Goal: Task Accomplishment & Management: Manage account settings

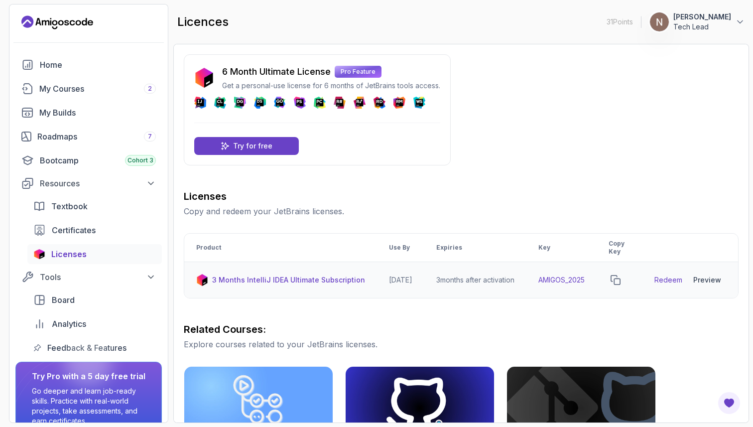
click at [487, 266] on td "3 months after activation" at bounding box center [475, 280] width 102 height 36
click at [482, 274] on td "3 months after activation" at bounding box center [475, 280] width 102 height 36
click at [479, 281] on td "3 months after activation" at bounding box center [475, 280] width 102 height 36
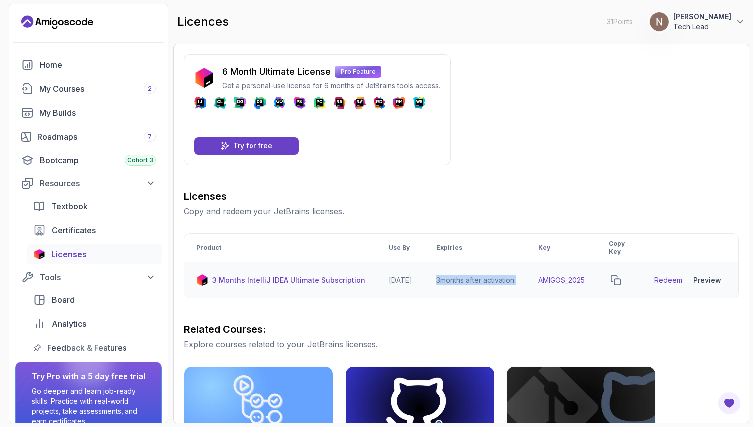
click at [479, 281] on td "3 months after activation" at bounding box center [475, 280] width 102 height 36
click at [119, 94] on div "My Courses 2" at bounding box center [97, 89] width 117 height 12
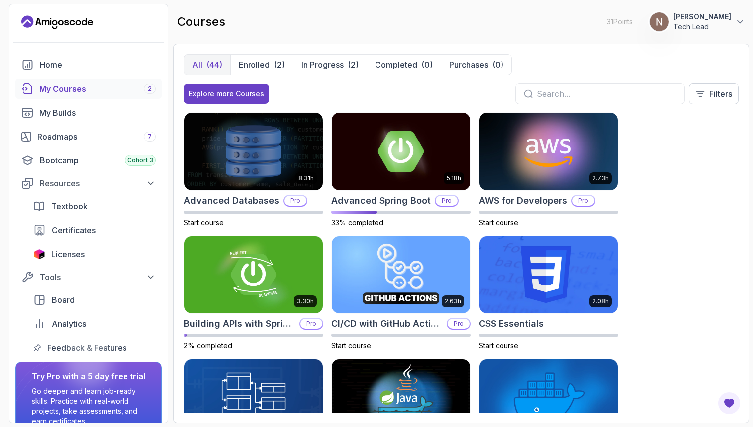
click at [690, 24] on p "Tech Lead" at bounding box center [702, 27] width 58 height 10
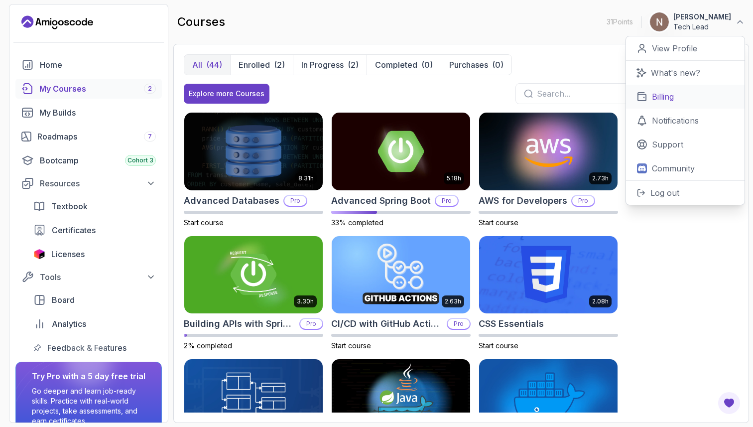
click at [675, 98] on link "Billing" at bounding box center [685, 97] width 119 height 24
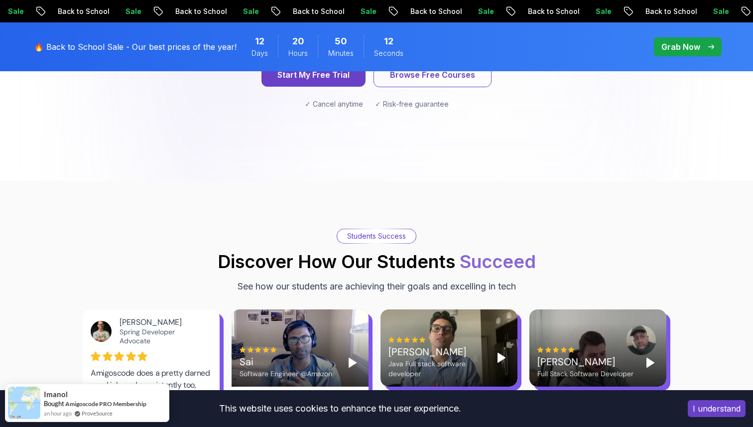
scroll to position [1182, 0]
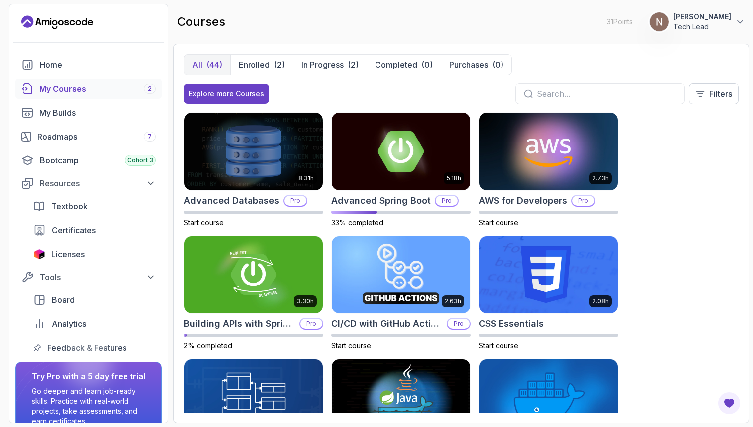
click at [703, 24] on p "Tech Lead" at bounding box center [702, 27] width 58 height 10
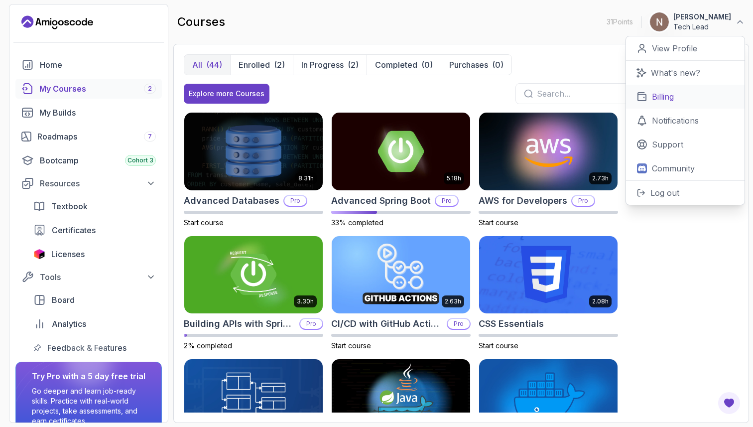
click at [696, 96] on link "Billing" at bounding box center [685, 97] width 119 height 24
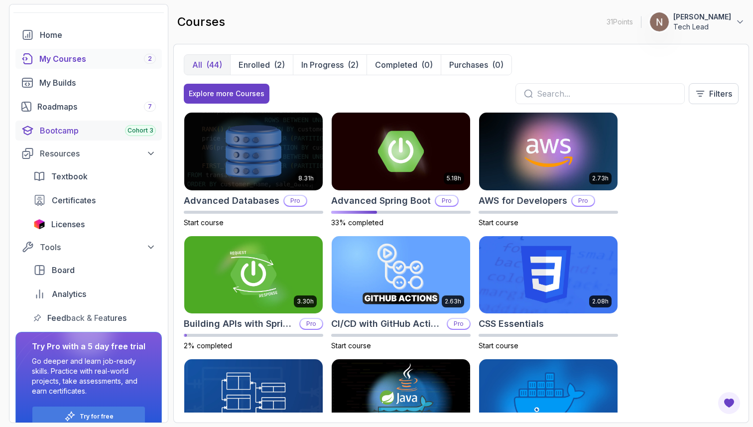
scroll to position [48, 0]
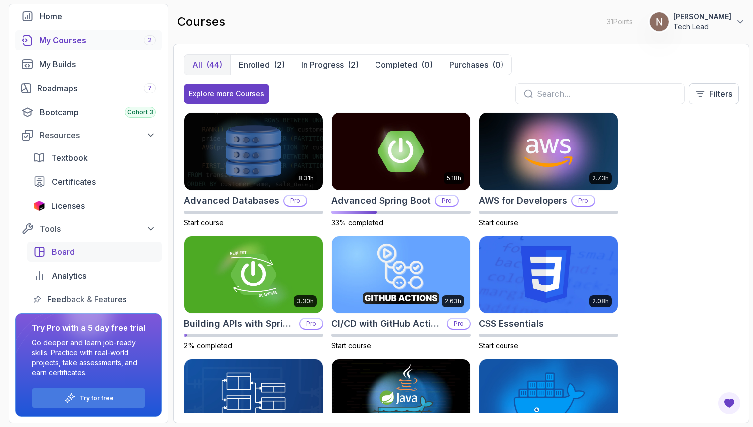
click at [95, 245] on link "Board" at bounding box center [94, 252] width 134 height 20
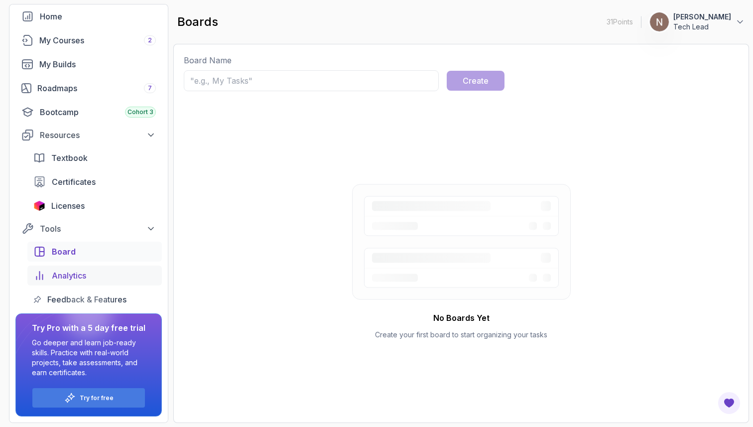
click at [83, 276] on span "Analytics" at bounding box center [69, 275] width 34 height 12
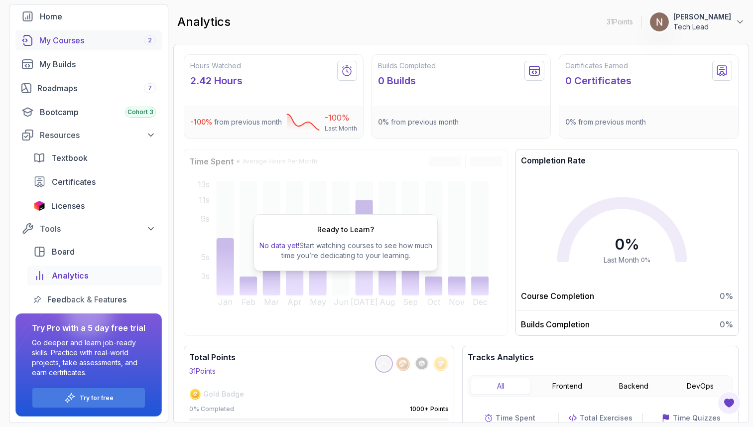
click at [80, 46] on div "My Courses 2" at bounding box center [97, 40] width 117 height 12
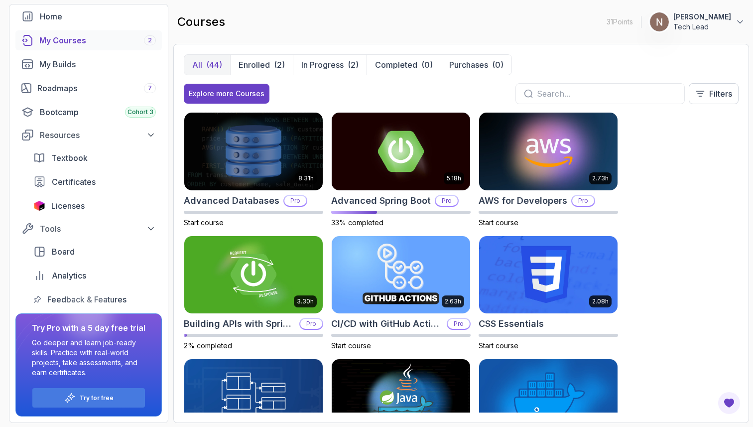
click at [135, 74] on div "Home My Courses 2 My Builds Roadmaps 7 Bootcamp Cohort 3 Resources Textbook Cer…" at bounding box center [88, 157] width 146 height 303
click at [93, 62] on div "My Builds" at bounding box center [97, 64] width 117 height 12
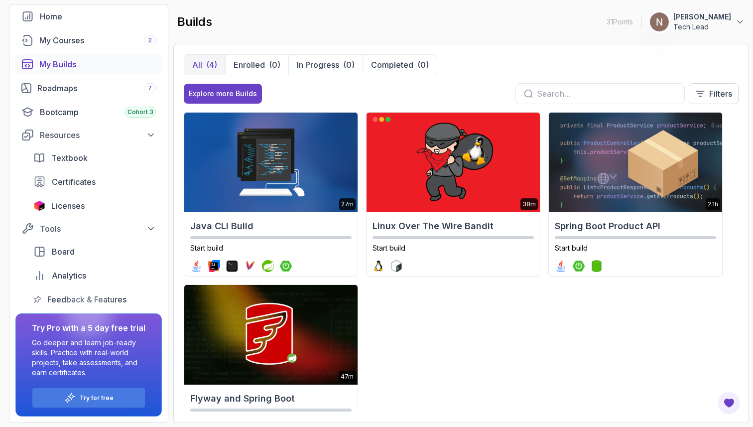
click at [728, 23] on p "Tech Lead" at bounding box center [702, 27] width 58 height 10
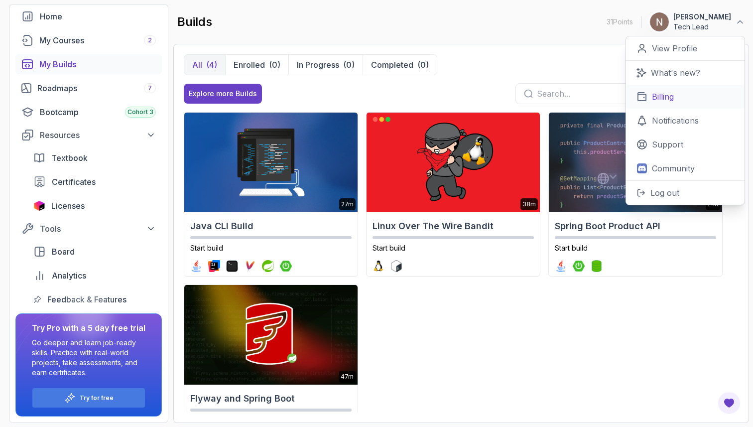
click at [691, 93] on link "Billing" at bounding box center [685, 97] width 119 height 24
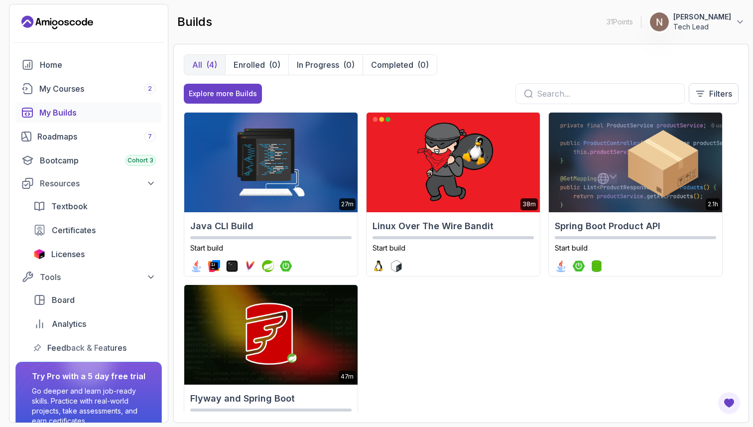
click at [718, 18] on p "[PERSON_NAME]" at bounding box center [702, 17] width 58 height 10
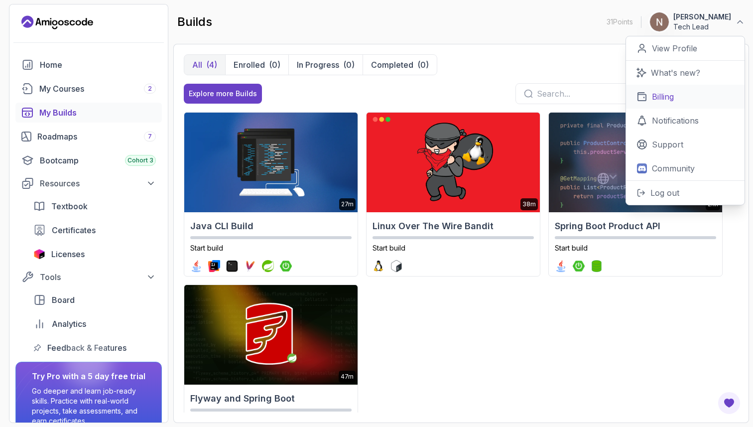
click at [682, 93] on link "Billing" at bounding box center [685, 97] width 119 height 24
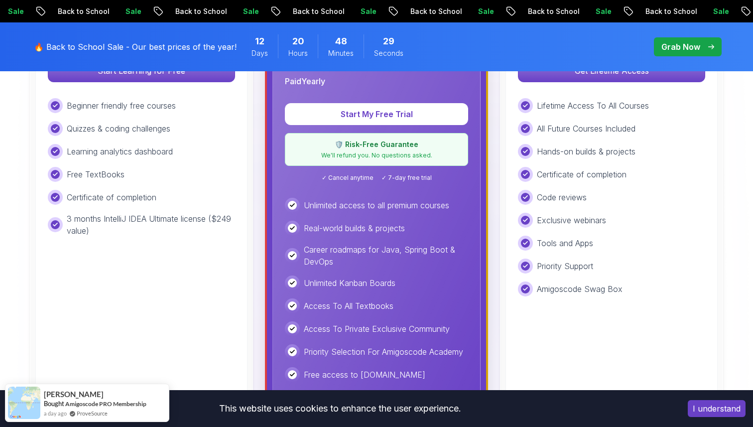
scroll to position [383, 0]
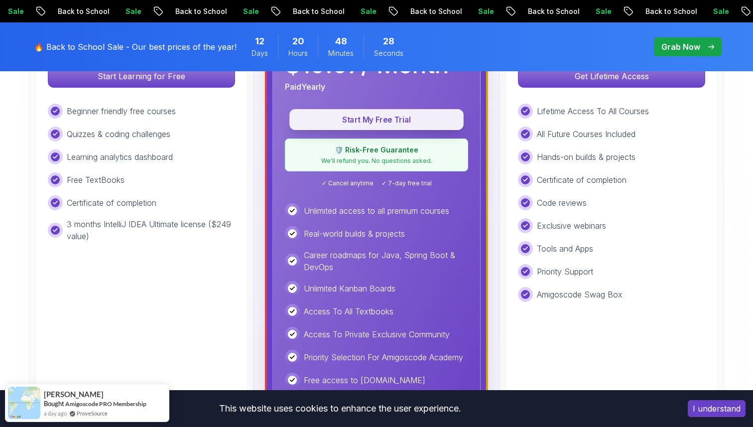
click at [413, 128] on button "Start My Free Trial" at bounding box center [376, 119] width 174 height 21
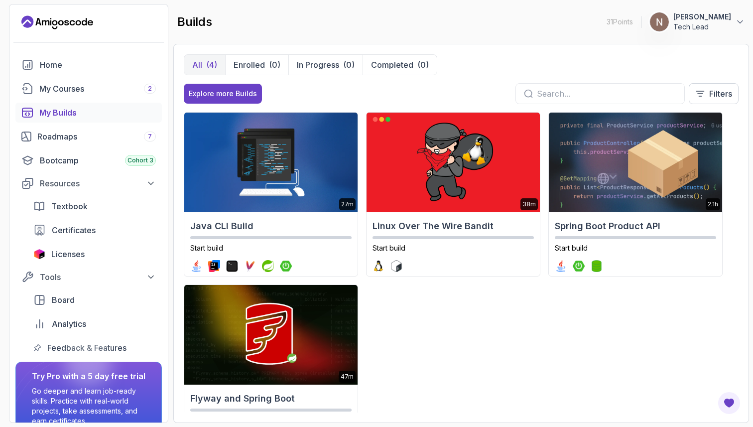
click at [718, 22] on p "Tech Lead" at bounding box center [702, 27] width 58 height 10
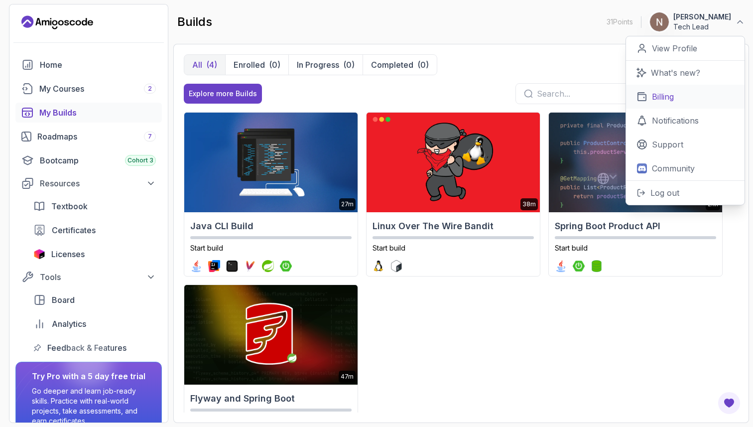
click at [679, 92] on link "Billing" at bounding box center [685, 97] width 119 height 24
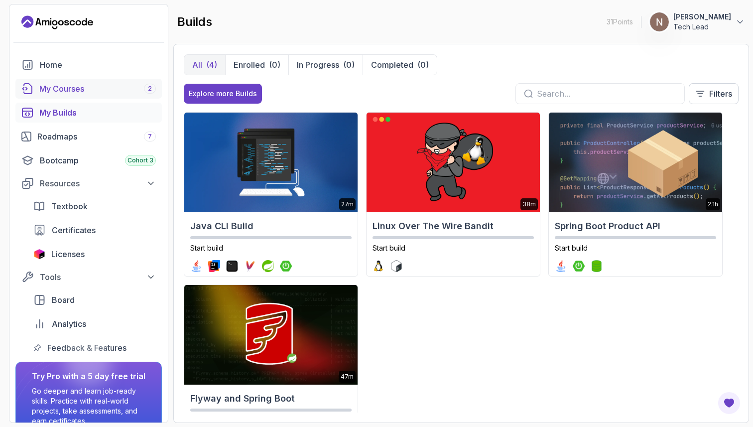
click at [124, 87] on div "My Courses 2" at bounding box center [97, 89] width 117 height 12
